Goal: Feedback & Contribution: Submit feedback/report problem

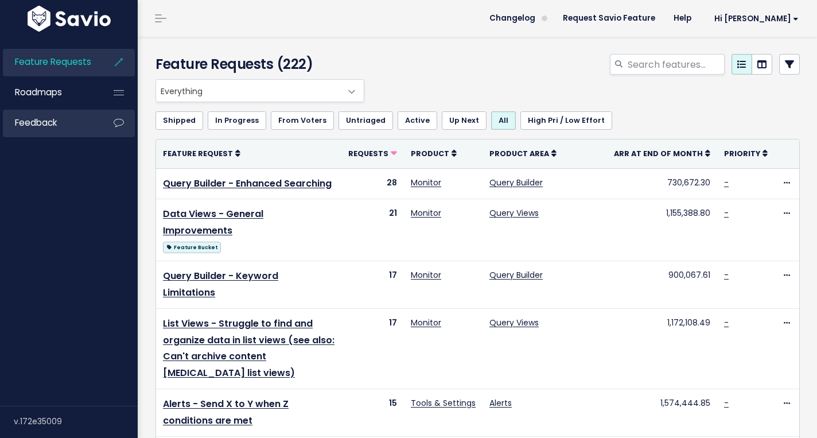
click at [82, 123] on link "Feedback" at bounding box center [49, 123] width 92 height 26
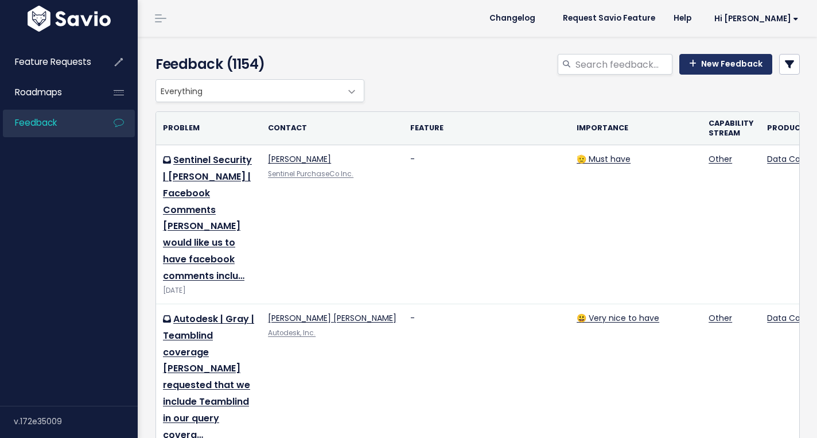
click at [705, 61] on link "New Feedback" at bounding box center [726, 64] width 93 height 21
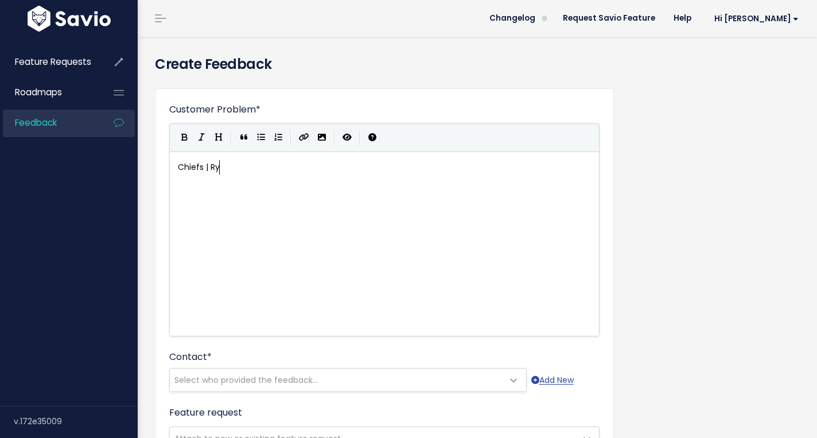
scroll to position [4, 51]
type textarea "Chiefs | [PERSON_NAME]"
type textarea "The chiefs nee"
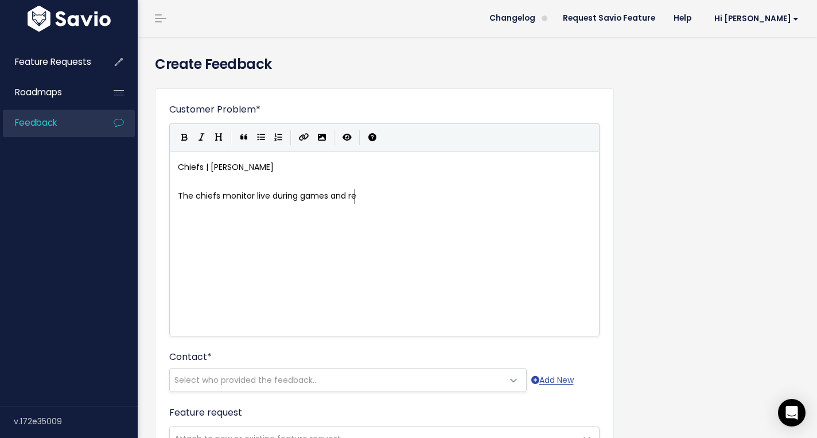
type textarea "monitor live during games and rev"
type textarea "ceive"
type textarea "alerts through email, they are not able to mont"
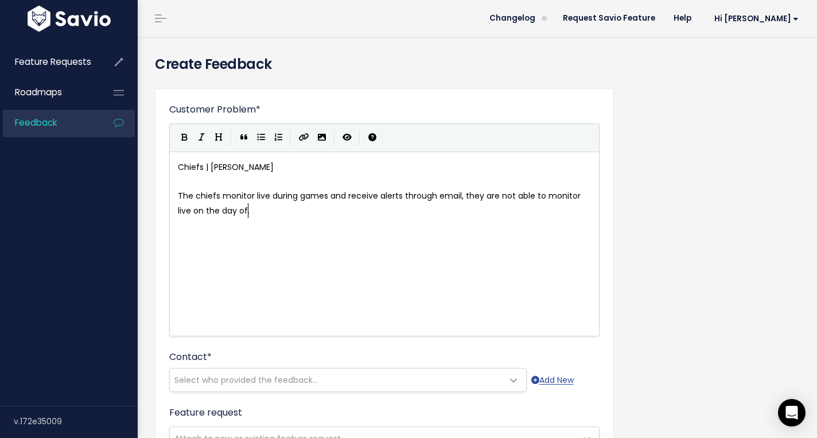
type textarea "itor live on the day of."
type textarea "a game. Whe"
type textarea "They currently are preparing for K"
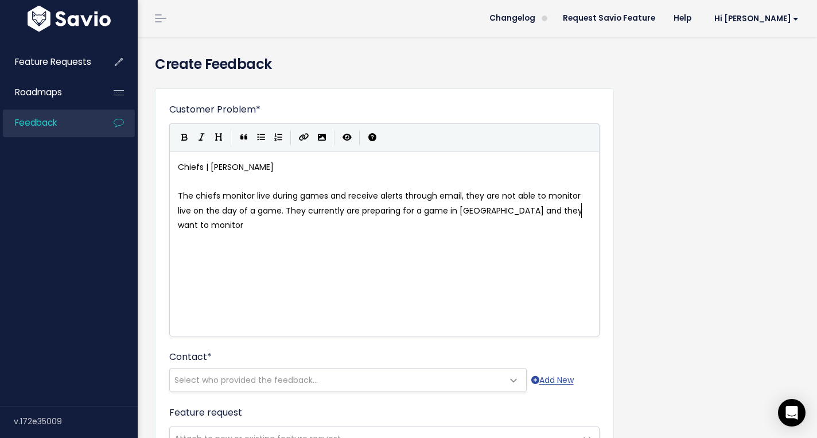
type textarea "a game in Brazil and they want to monitori"
type textarea "in pr"
type textarea "ort"
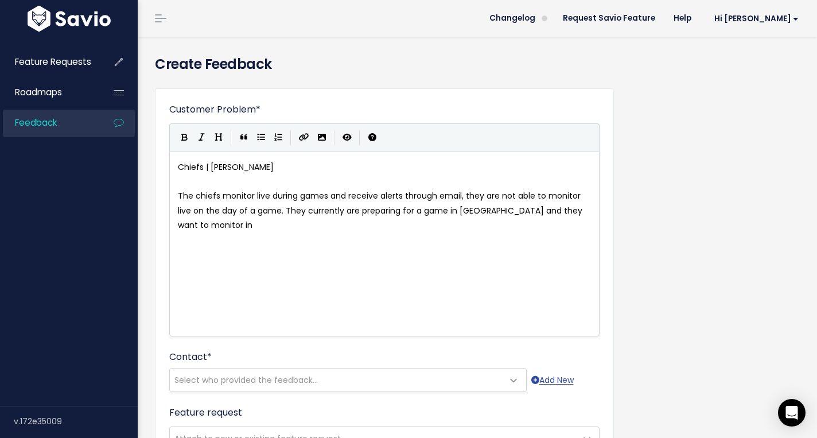
paste textarea
type textarea "however when they receive alerts, they"
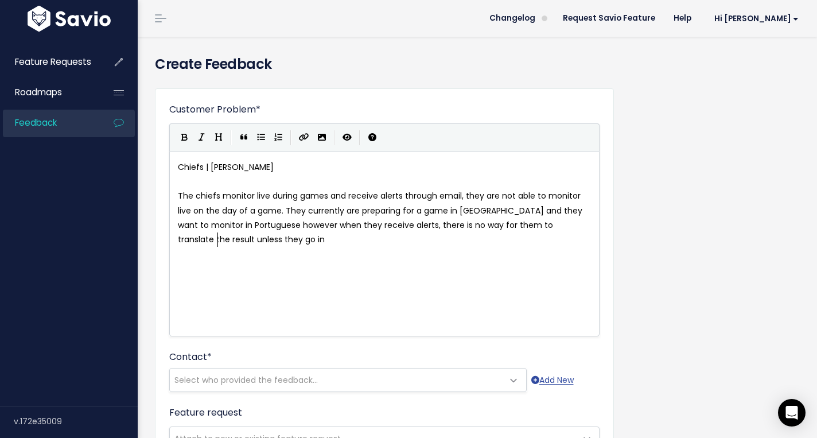
type textarea "re is no way for them to translate the result unless they go in t"
type textarea "platform, which they have no way to do live on game day."
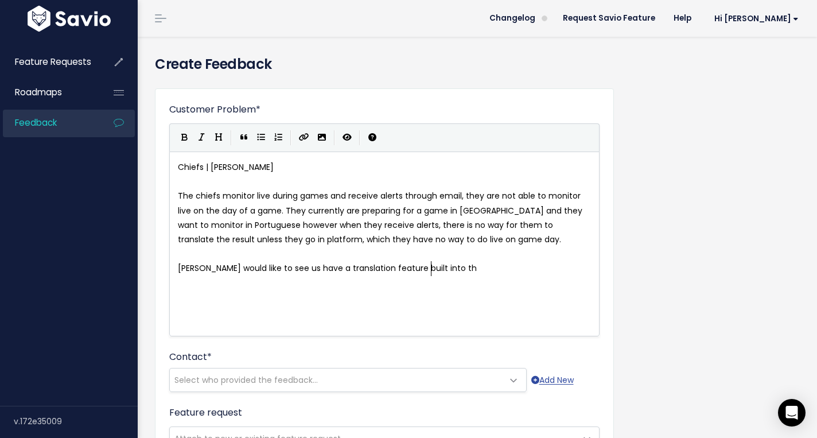
scroll to position [4, 259]
type textarea "Ryan would like to see us have a translation feature built into the aslert"
type textarea "let"
type textarea "rts o"
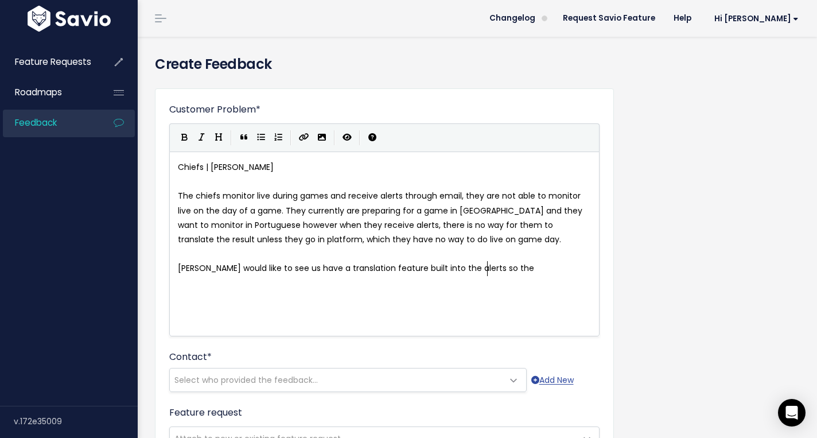
type textarea "so the"
type textarea "at every results"
type textarea "is shae"
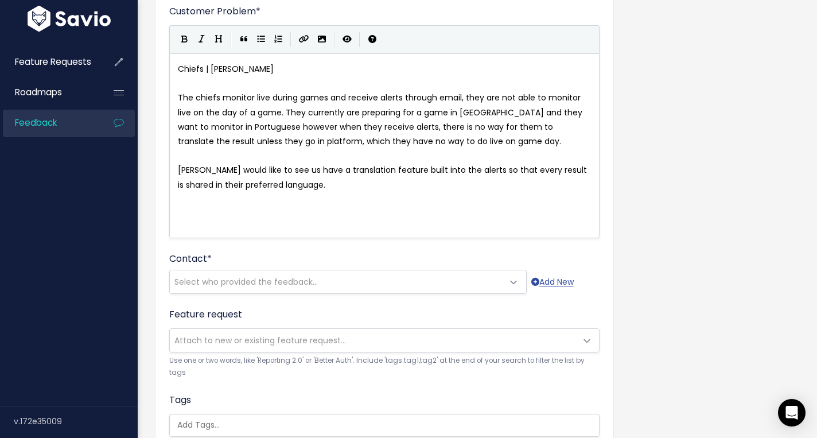
scroll to position [125, 0]
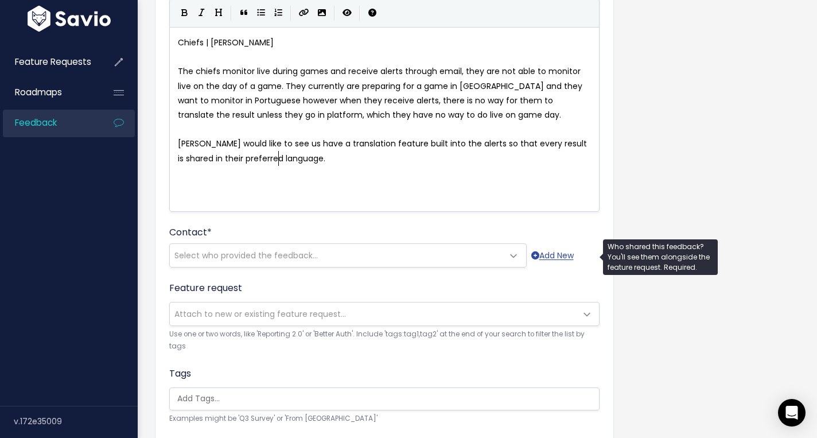
type textarea "red in their preferred language."
click at [323, 254] on span "Select who provided the feedback..." at bounding box center [336, 255] width 333 height 23
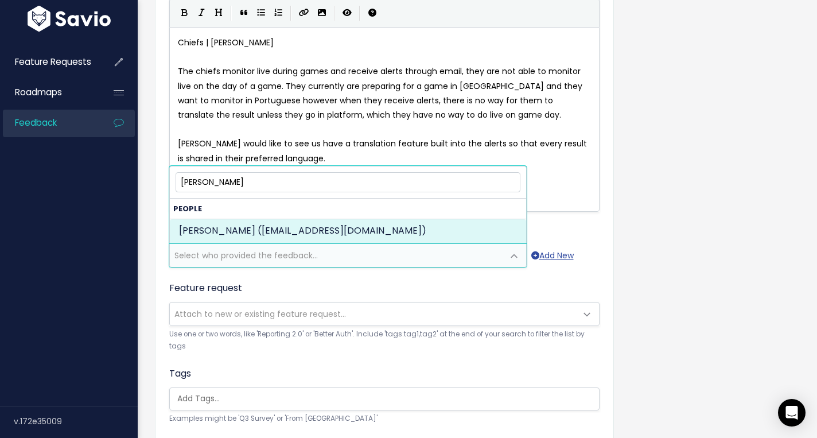
type input "ryan gilbret"
select select "82963122"
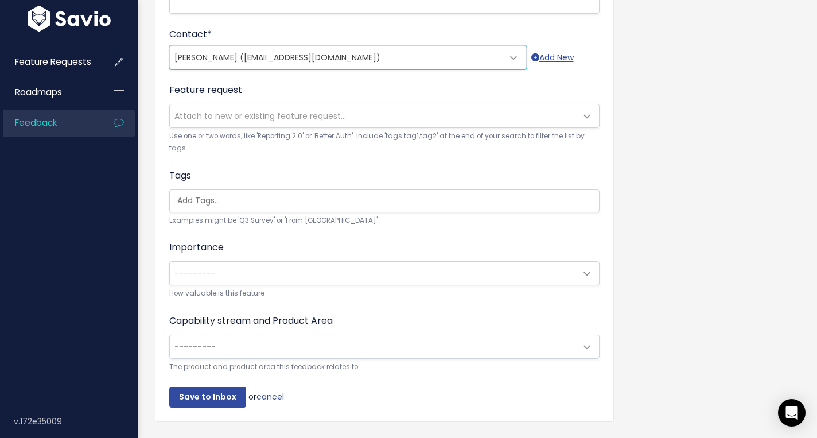
scroll to position [340, 0]
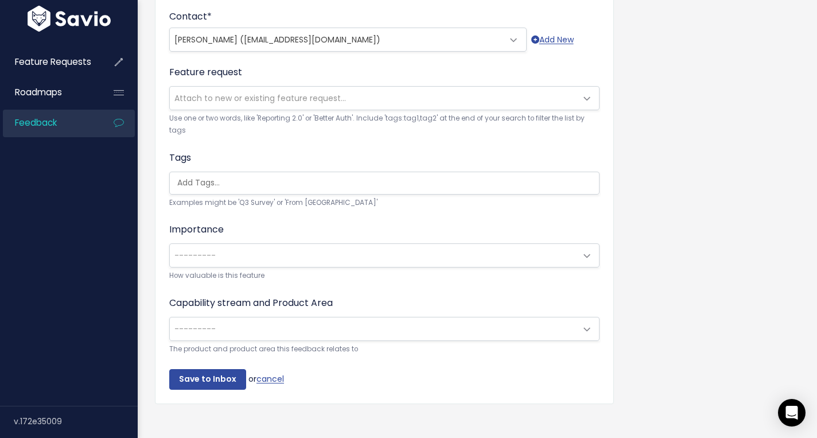
click at [289, 253] on span "---------" at bounding box center [373, 255] width 406 height 23
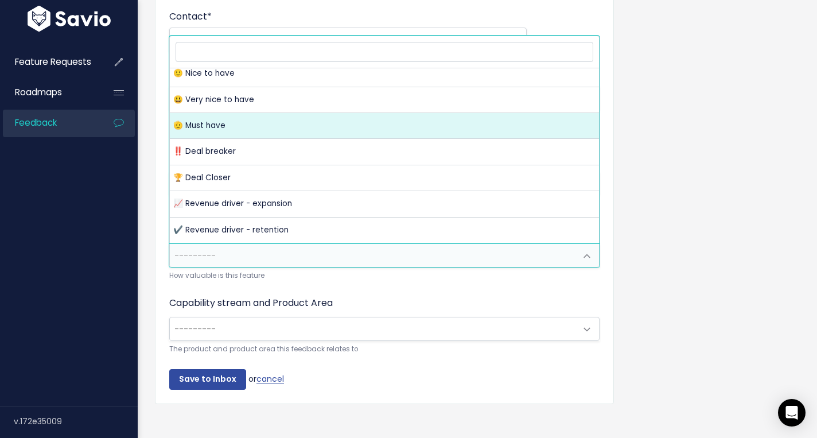
scroll to position [7, 0]
select select "MUST_HAVE"
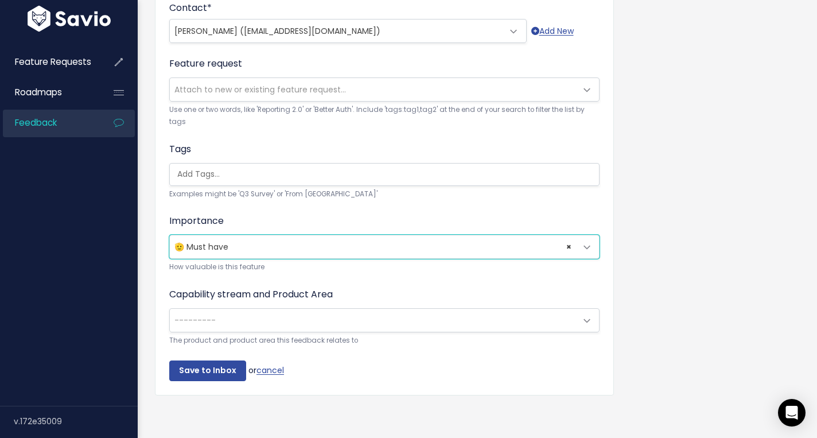
scroll to position [351, 0]
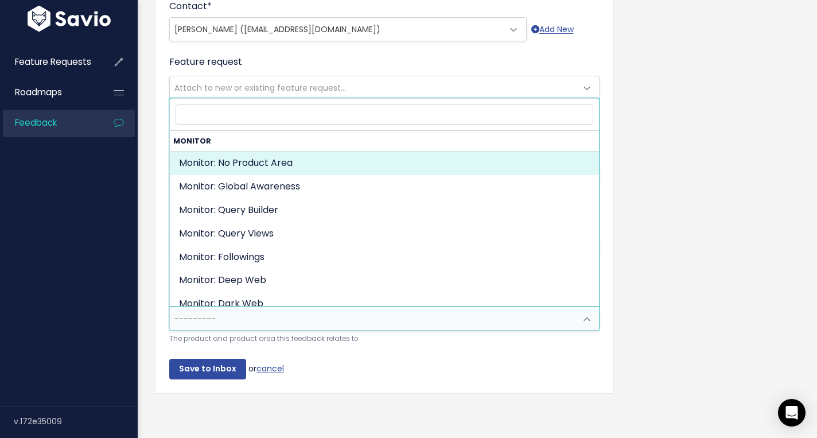
click at [259, 322] on span "---------" at bounding box center [373, 318] width 406 height 23
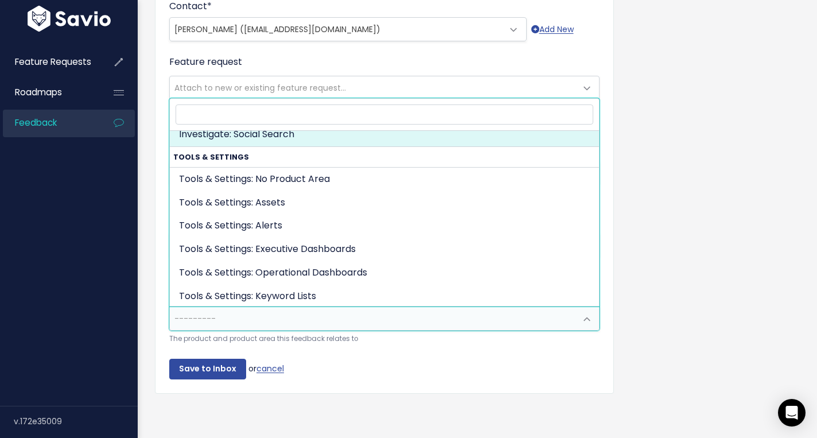
scroll to position [319, 0]
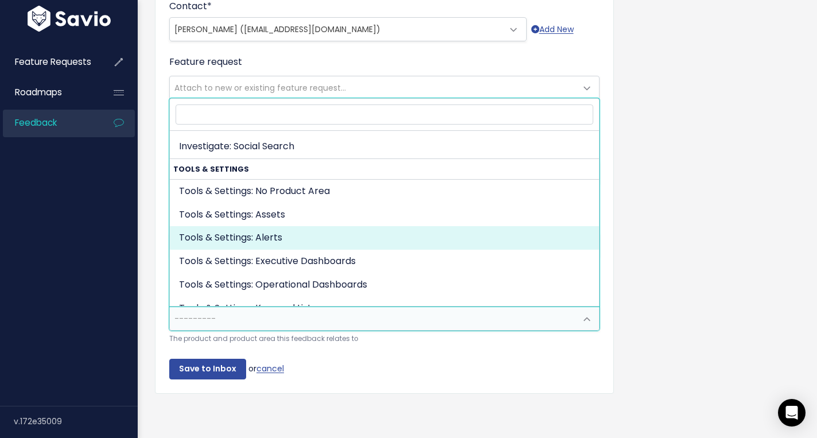
select select "TOOLS_SETTINGS:ALERTS"
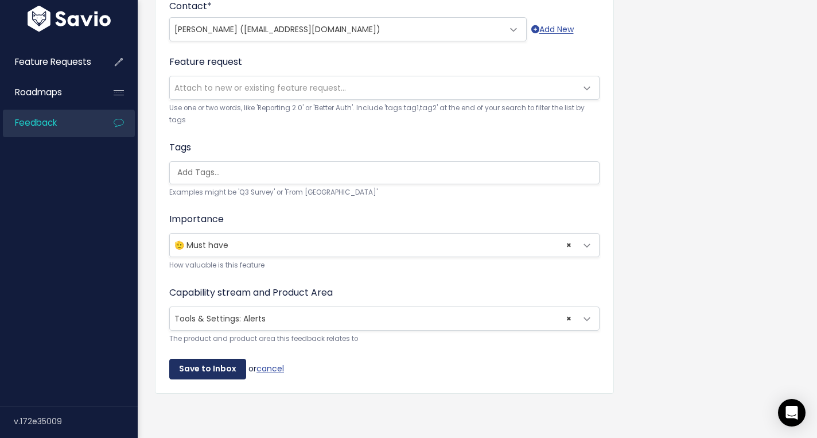
click at [218, 373] on input "Save to Inbox" at bounding box center [207, 369] width 77 height 21
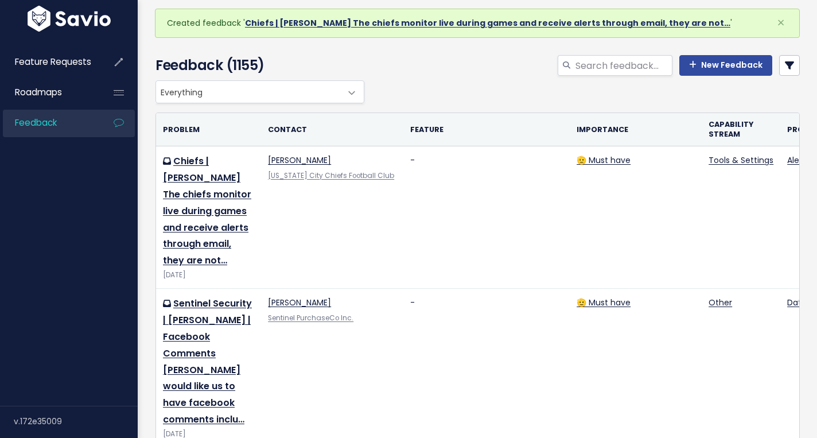
scroll to position [14, 0]
